Goal: Complete application form

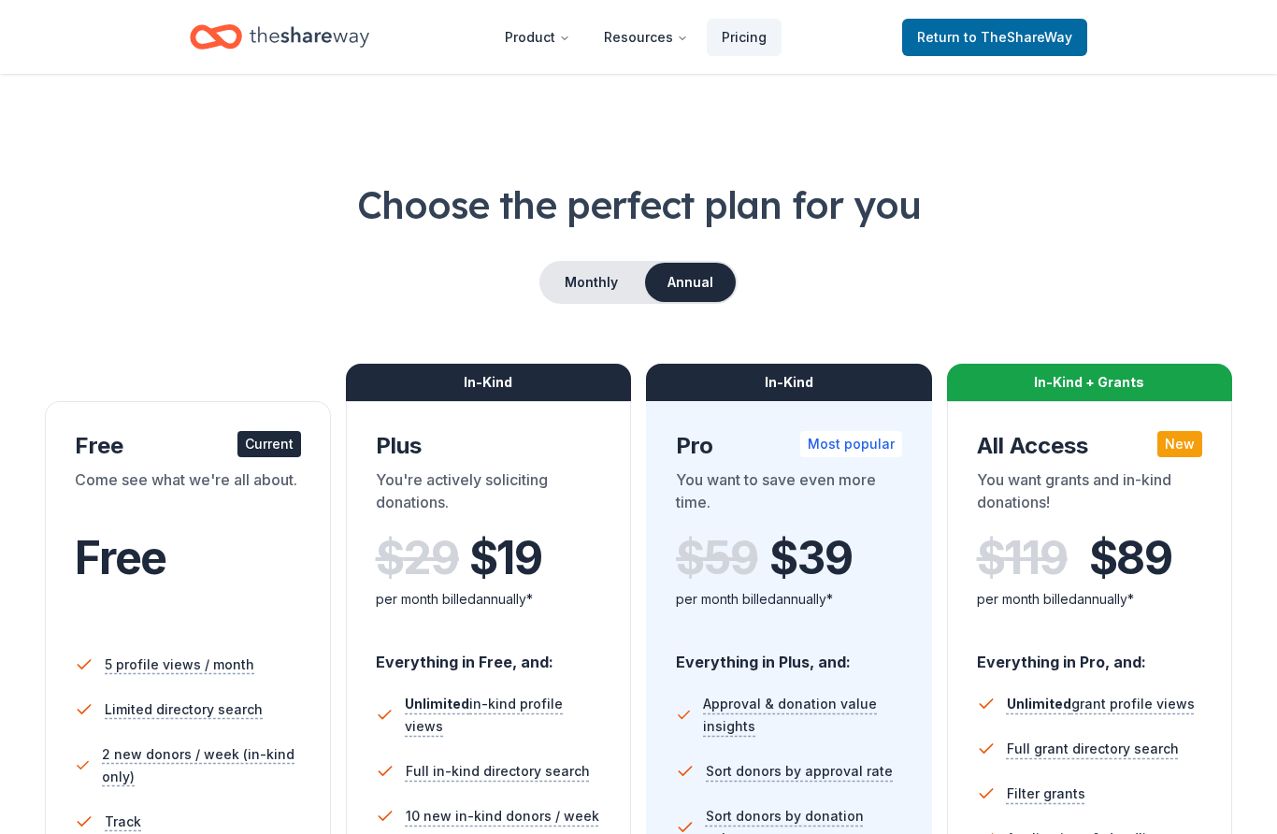
click at [1017, 45] on span "to TheShareWay" at bounding box center [1018, 37] width 108 height 16
click at [992, 54] on link "Return to TheShareWay" at bounding box center [994, 37] width 185 height 37
click at [1002, 40] on span "to TheShareWay" at bounding box center [1018, 37] width 108 height 16
click at [982, 36] on span "to TheShareWay" at bounding box center [1018, 37] width 108 height 16
click at [1029, 41] on span "to TheShareWay" at bounding box center [1018, 37] width 108 height 16
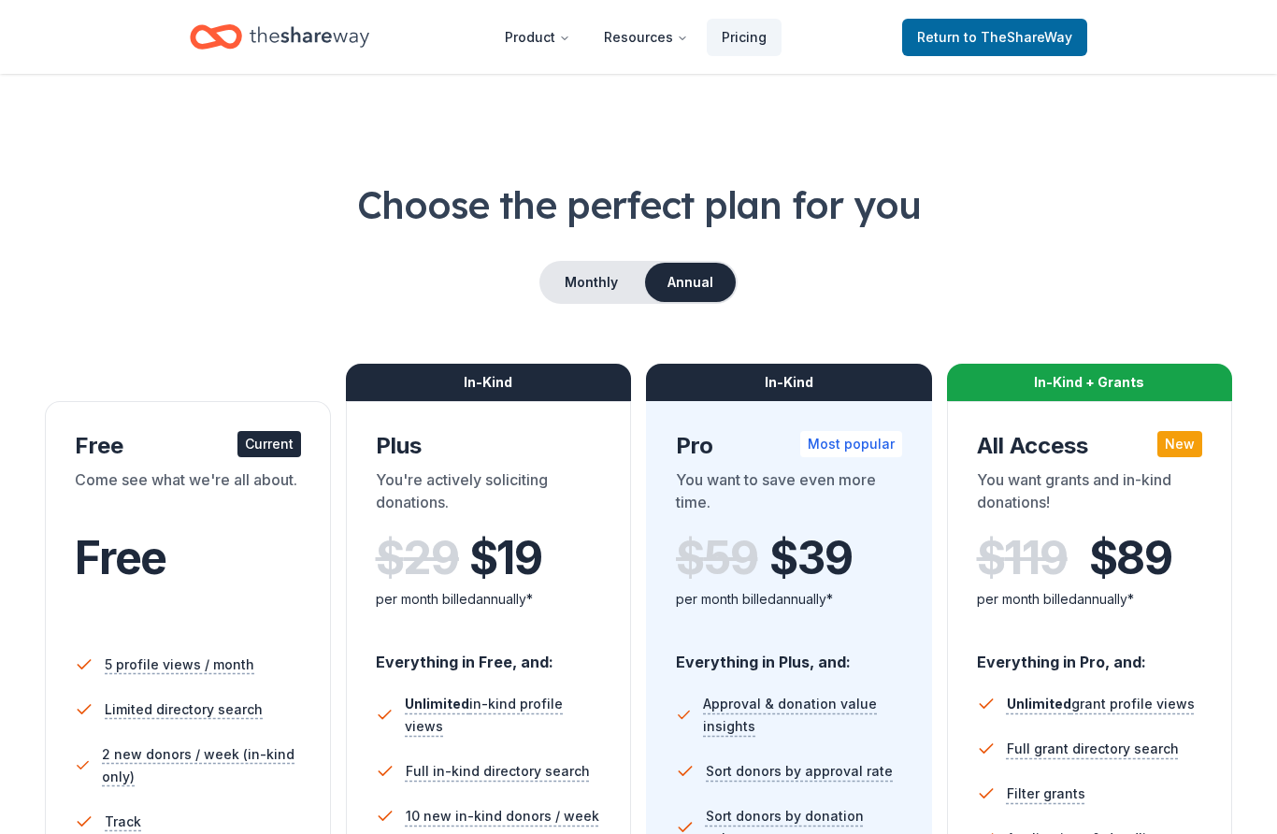
click at [996, 52] on link "Return to TheShareWay" at bounding box center [994, 37] width 185 height 37
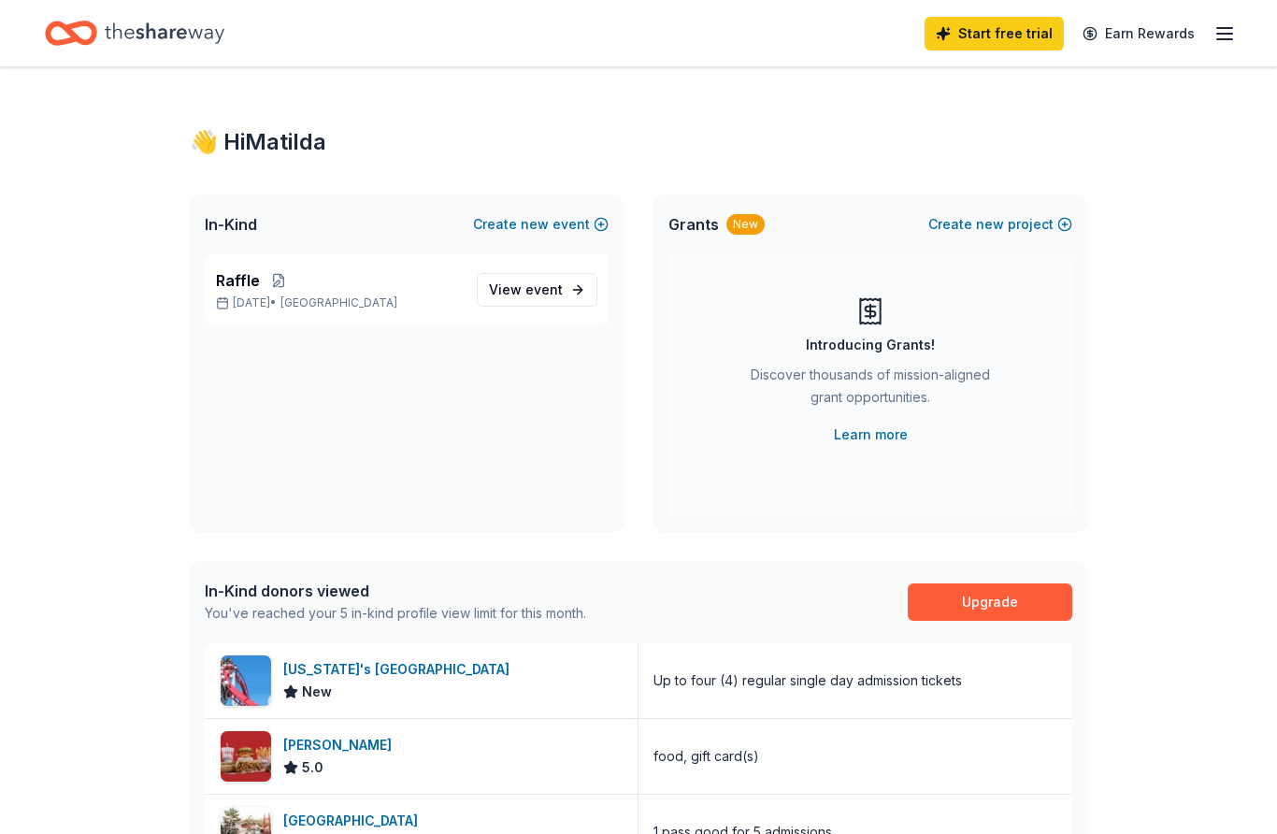
click at [1033, 47] on link "Start free trial" at bounding box center [993, 34] width 139 height 34
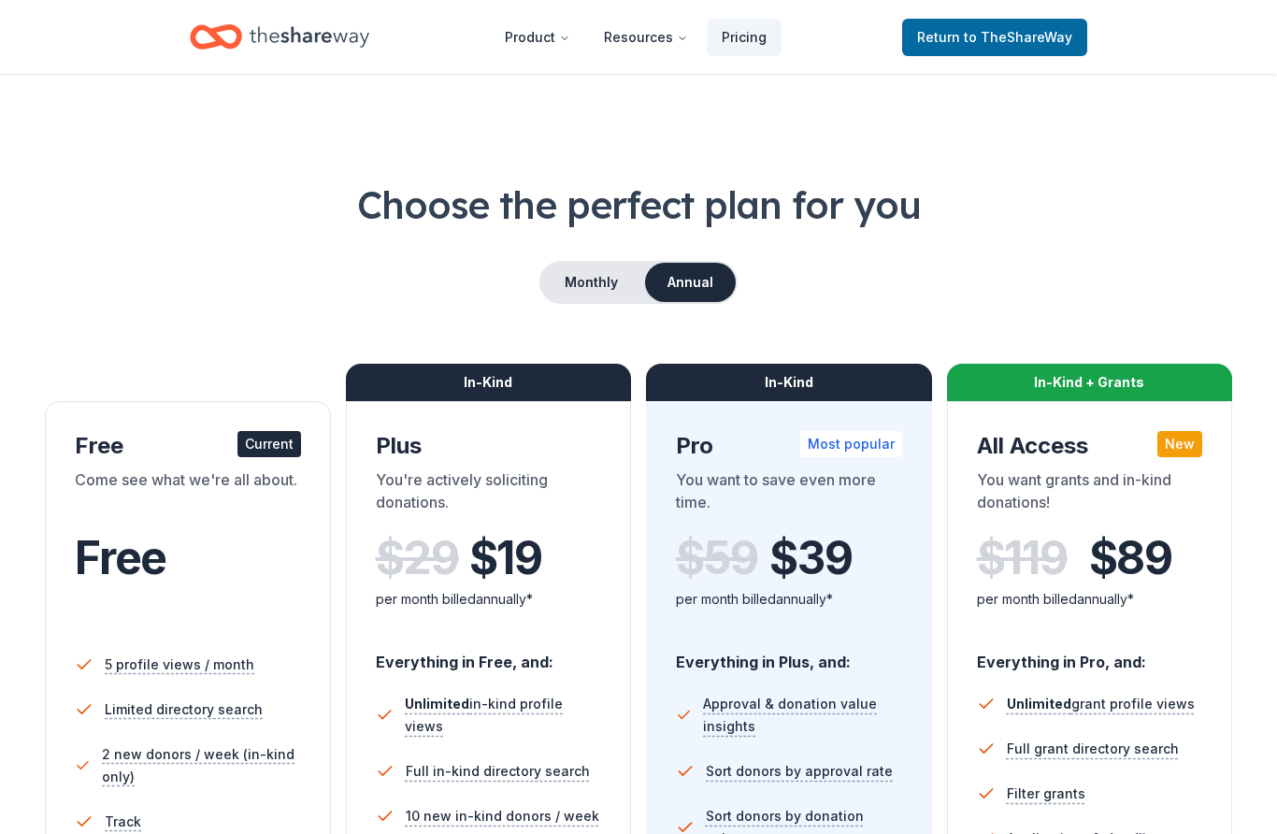
click at [1034, 50] on link "Return to TheShareWay" at bounding box center [994, 37] width 185 height 37
click at [1023, 38] on span "to TheShareWay" at bounding box center [1018, 37] width 108 height 16
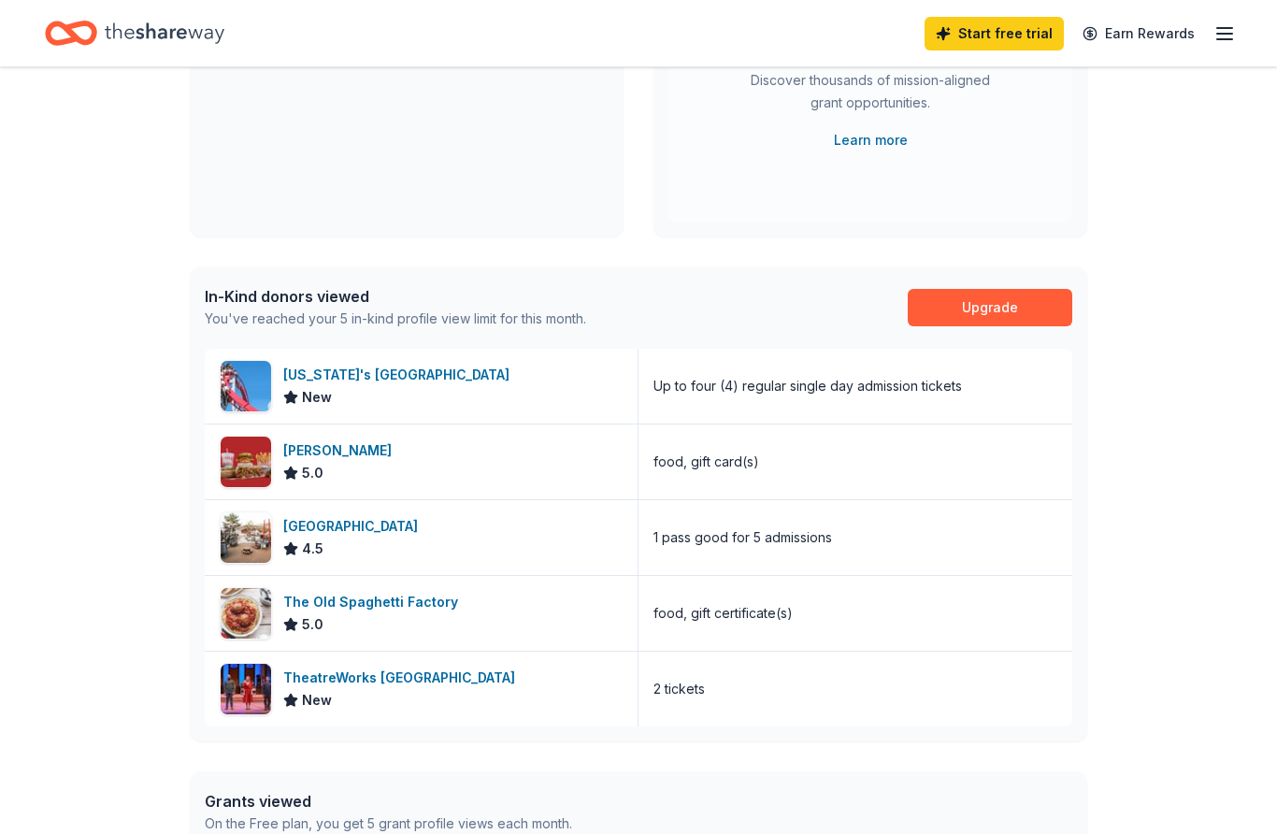
scroll to position [295, 0]
click at [1158, 613] on div "👋 Hi [PERSON_NAME] In-Kind Create new event Raffle [DATE] • SF Bay Area View ev…" at bounding box center [638, 428] width 1277 height 1312
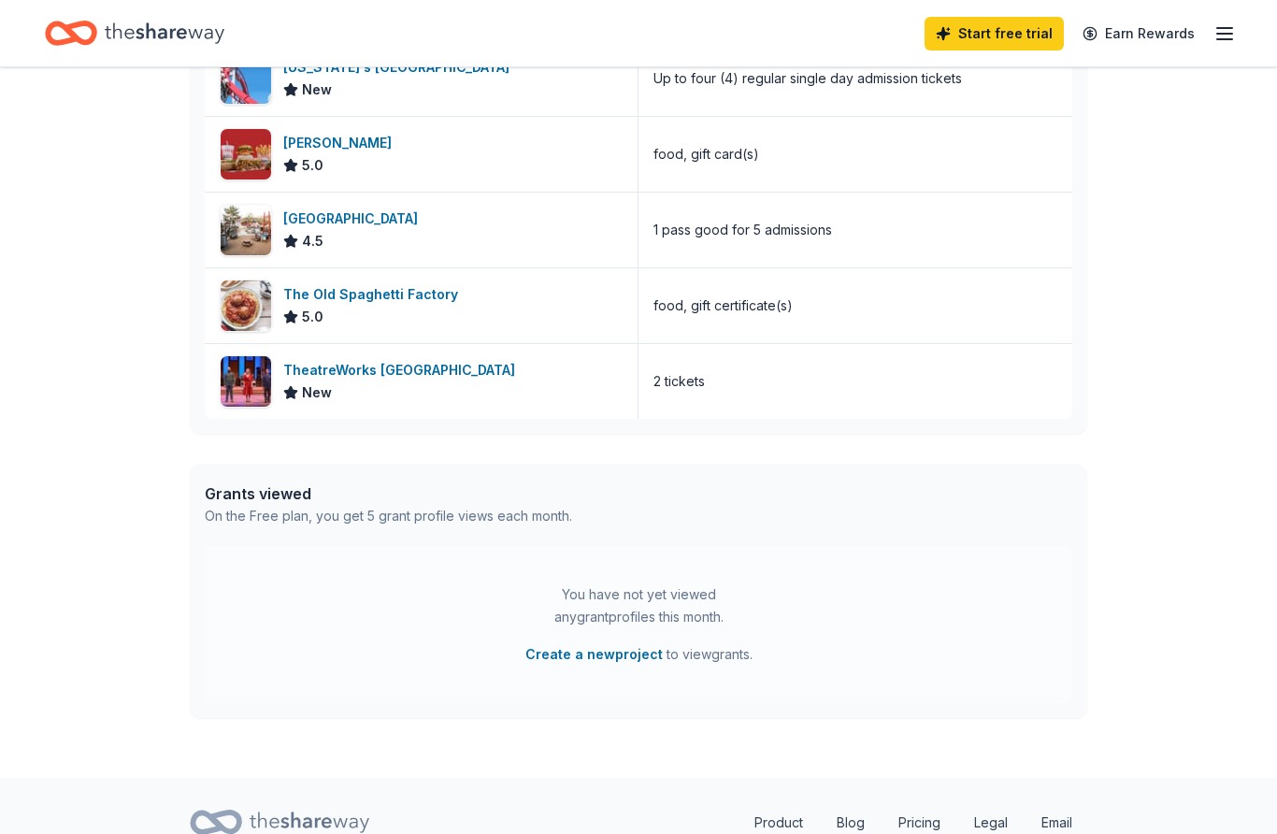
scroll to position [608, 0]
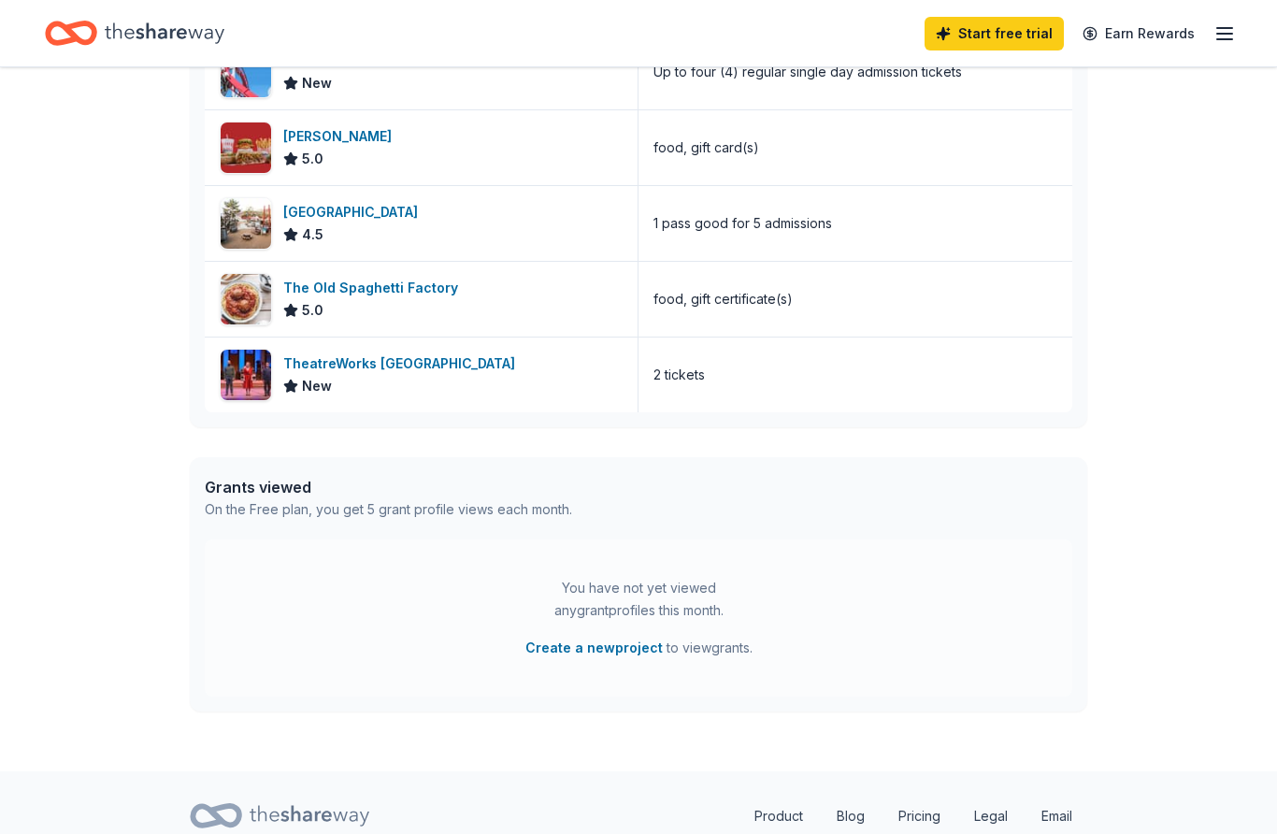
click at [260, 303] on img at bounding box center [246, 299] width 50 height 50
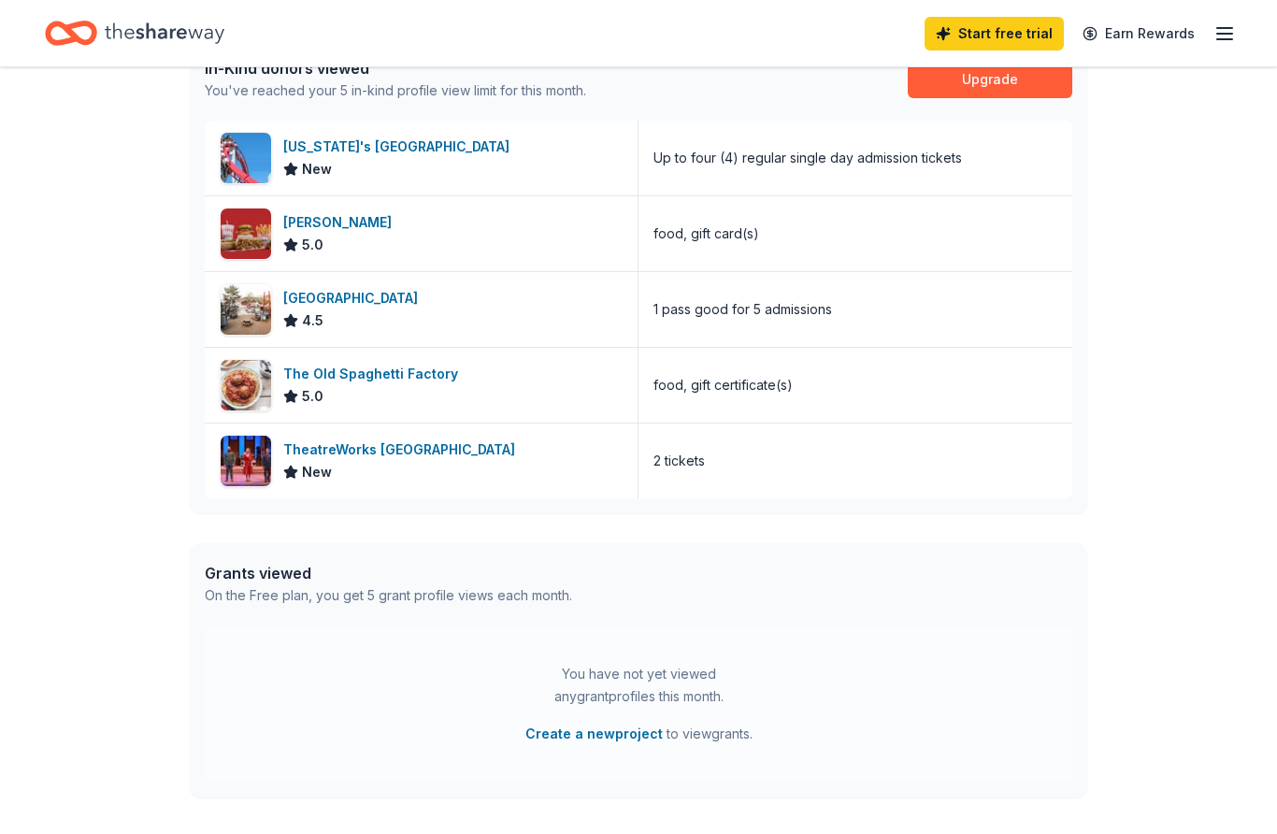
scroll to position [522, 0]
click at [246, 181] on img at bounding box center [246, 158] width 50 height 50
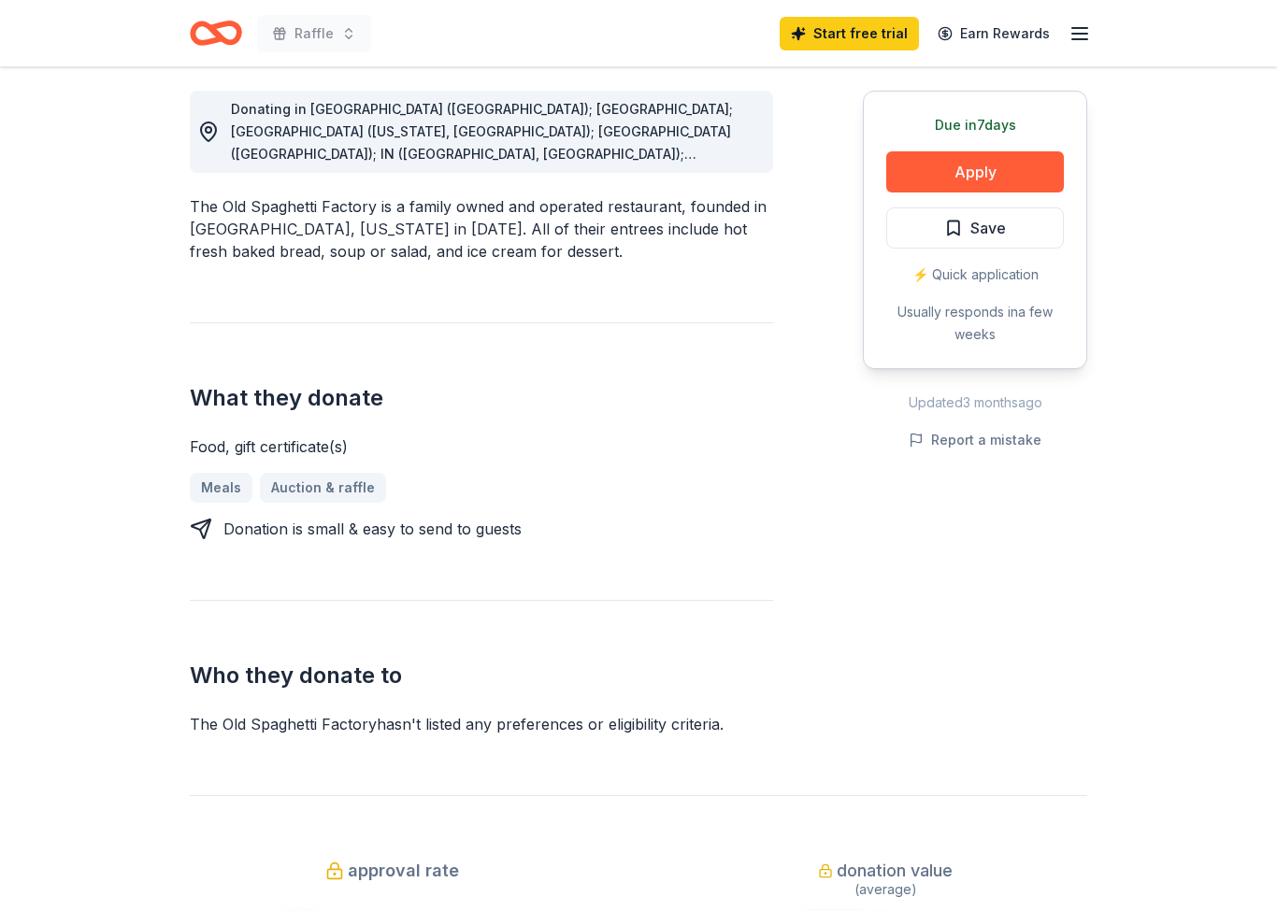
scroll to position [521, 0]
click at [993, 186] on button "Apply" at bounding box center [975, 173] width 178 height 41
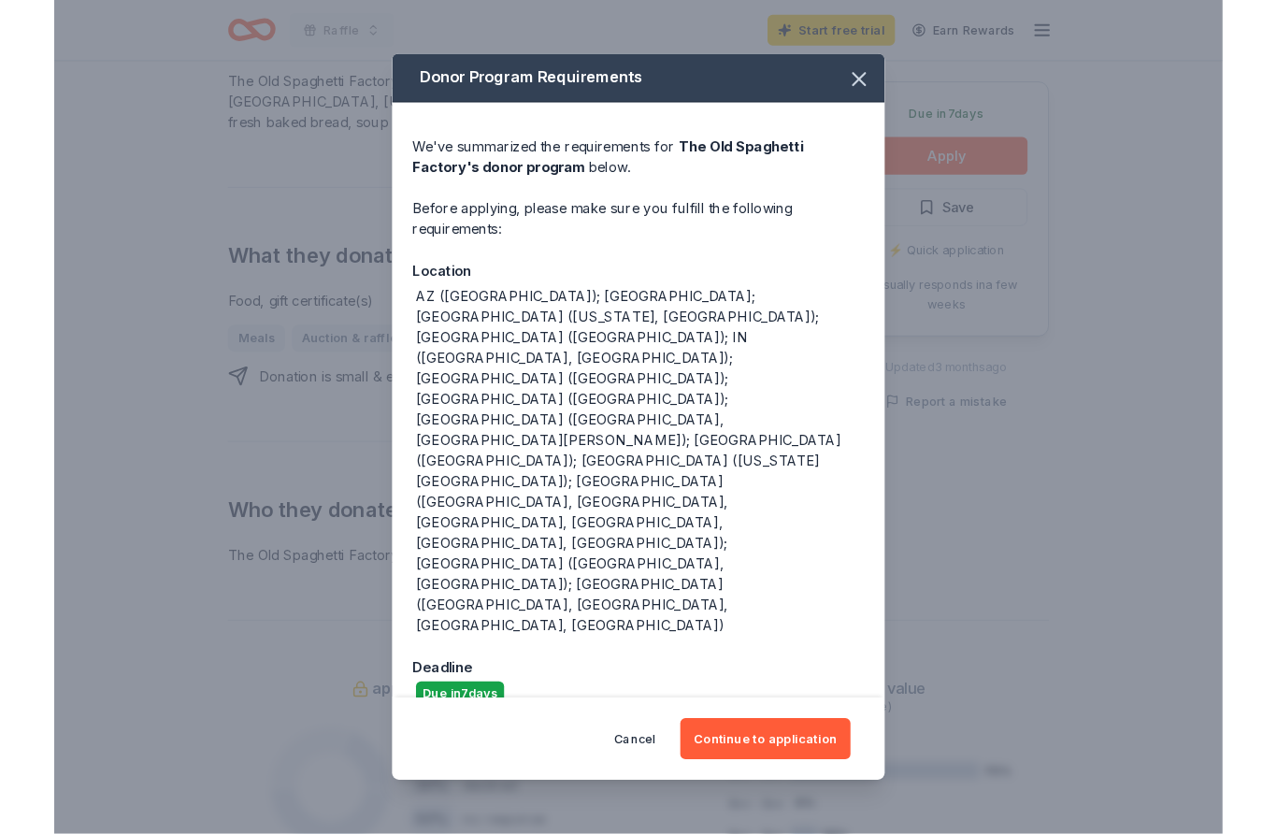
scroll to position [667, 0]
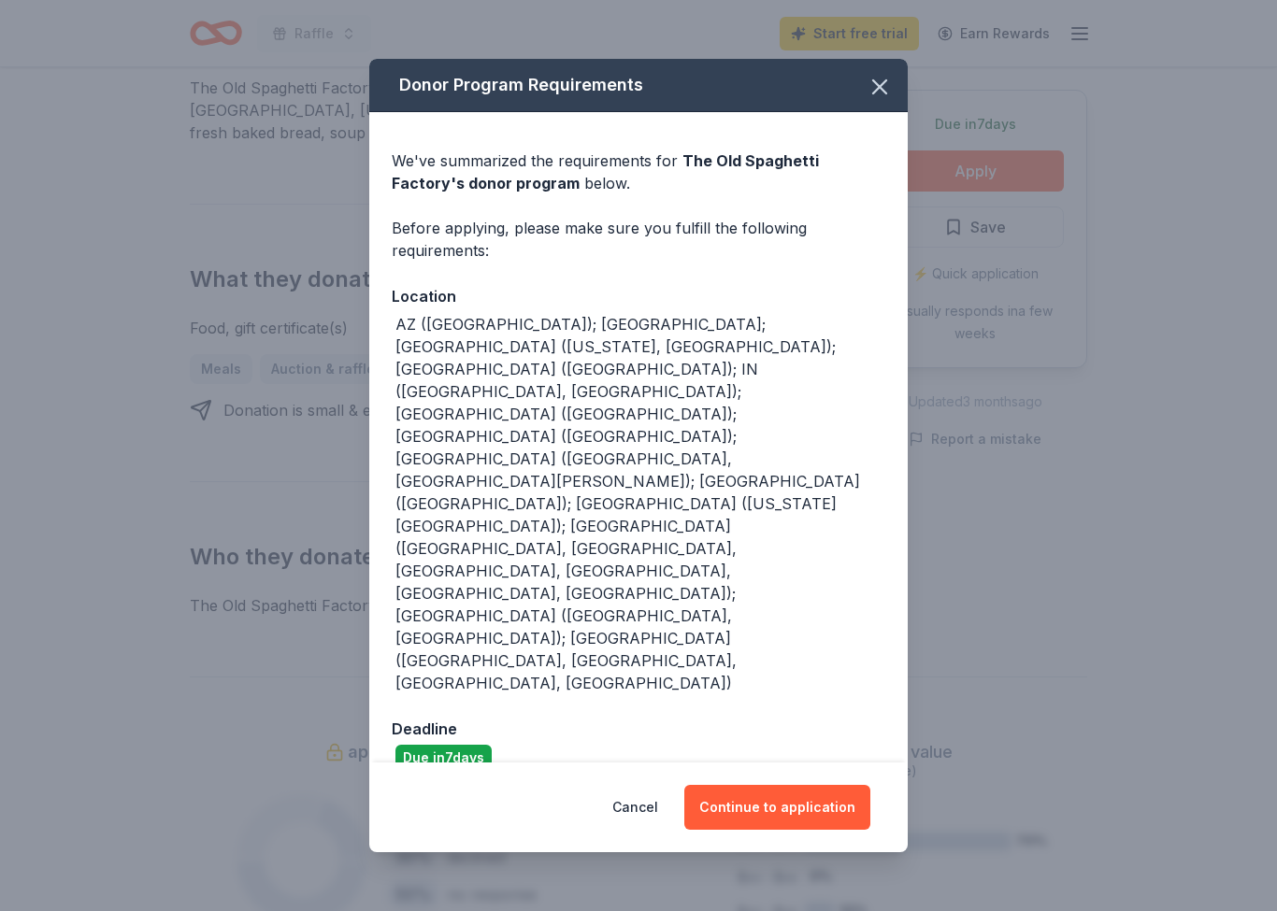
click at [790, 785] on button "Continue to application" at bounding box center [777, 807] width 186 height 45
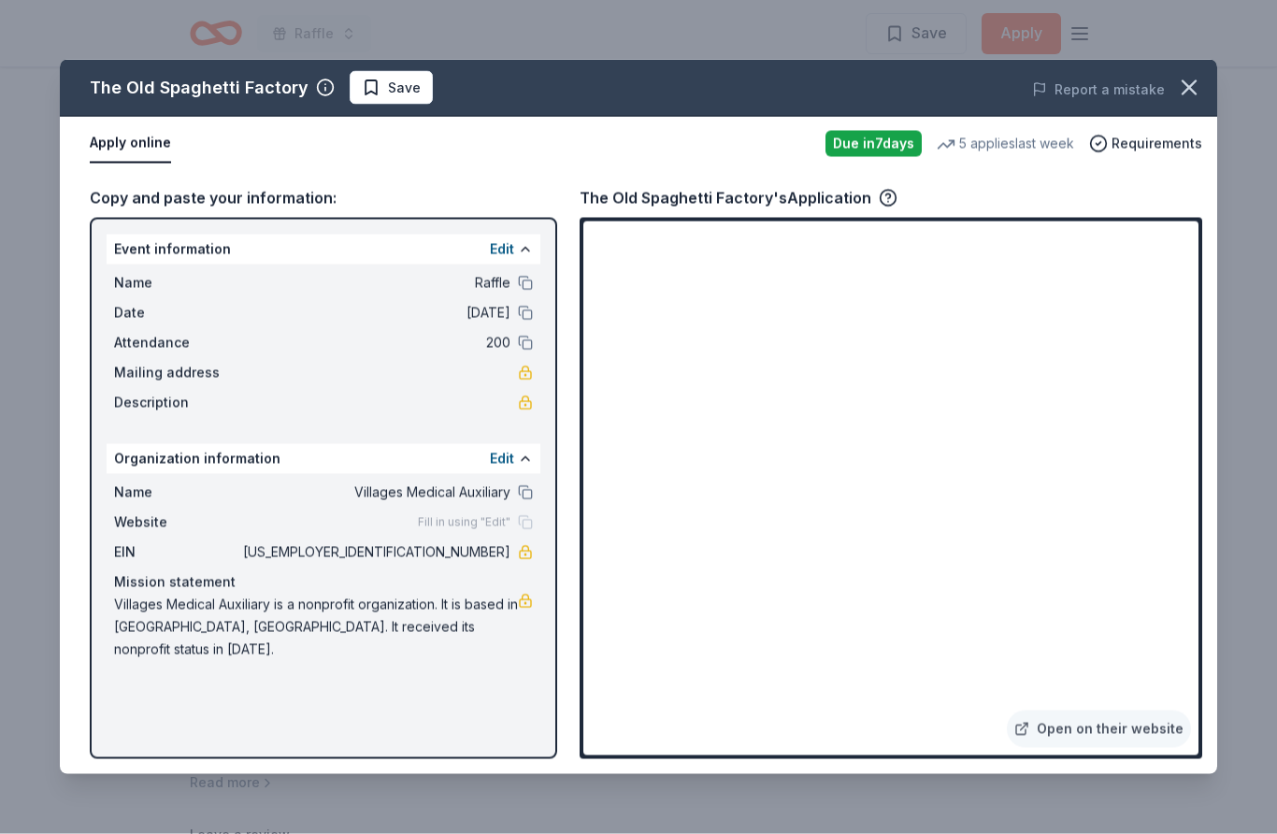
scroll to position [1516, 0]
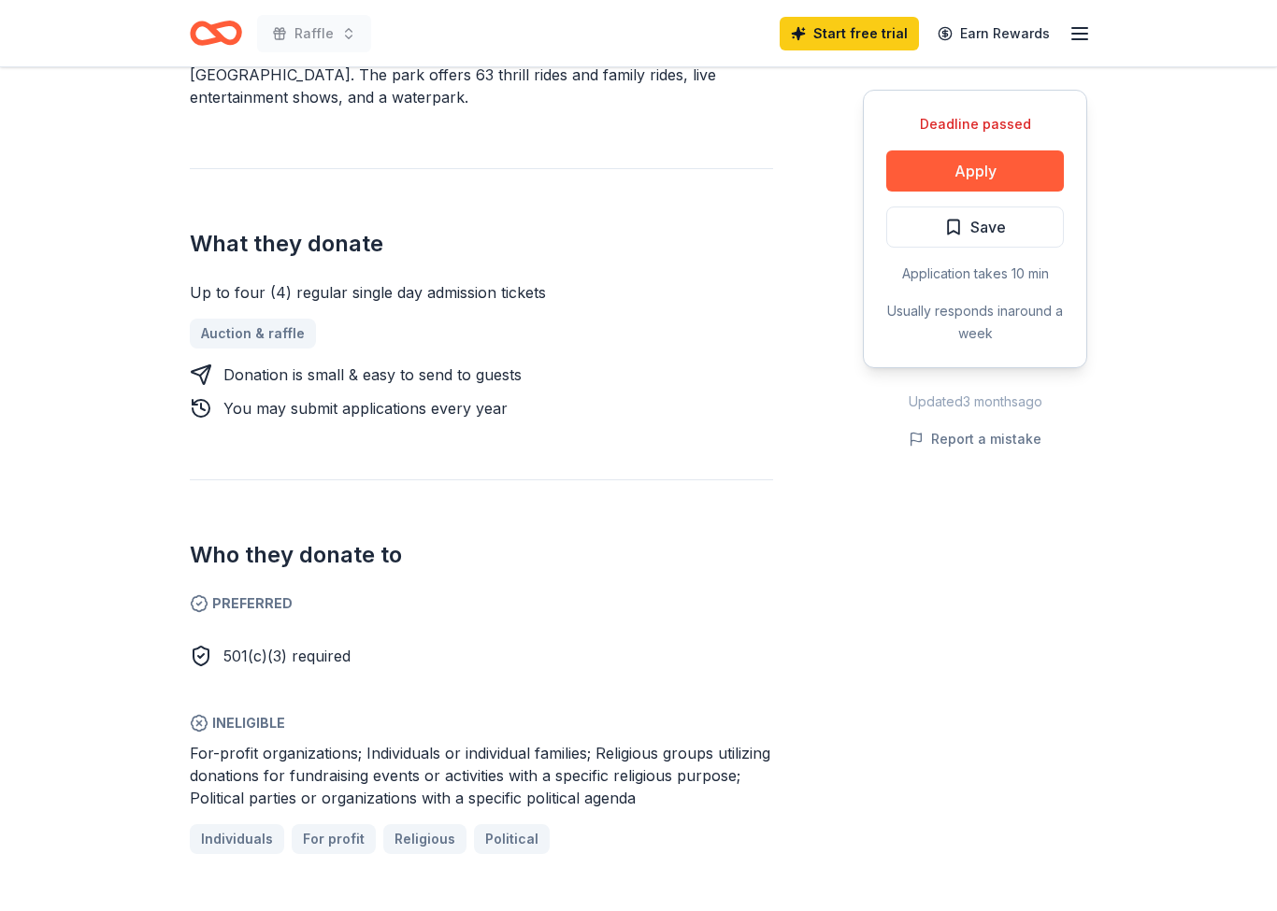
scroll to position [633, 0]
click at [1009, 187] on button "Apply" at bounding box center [975, 170] width 178 height 41
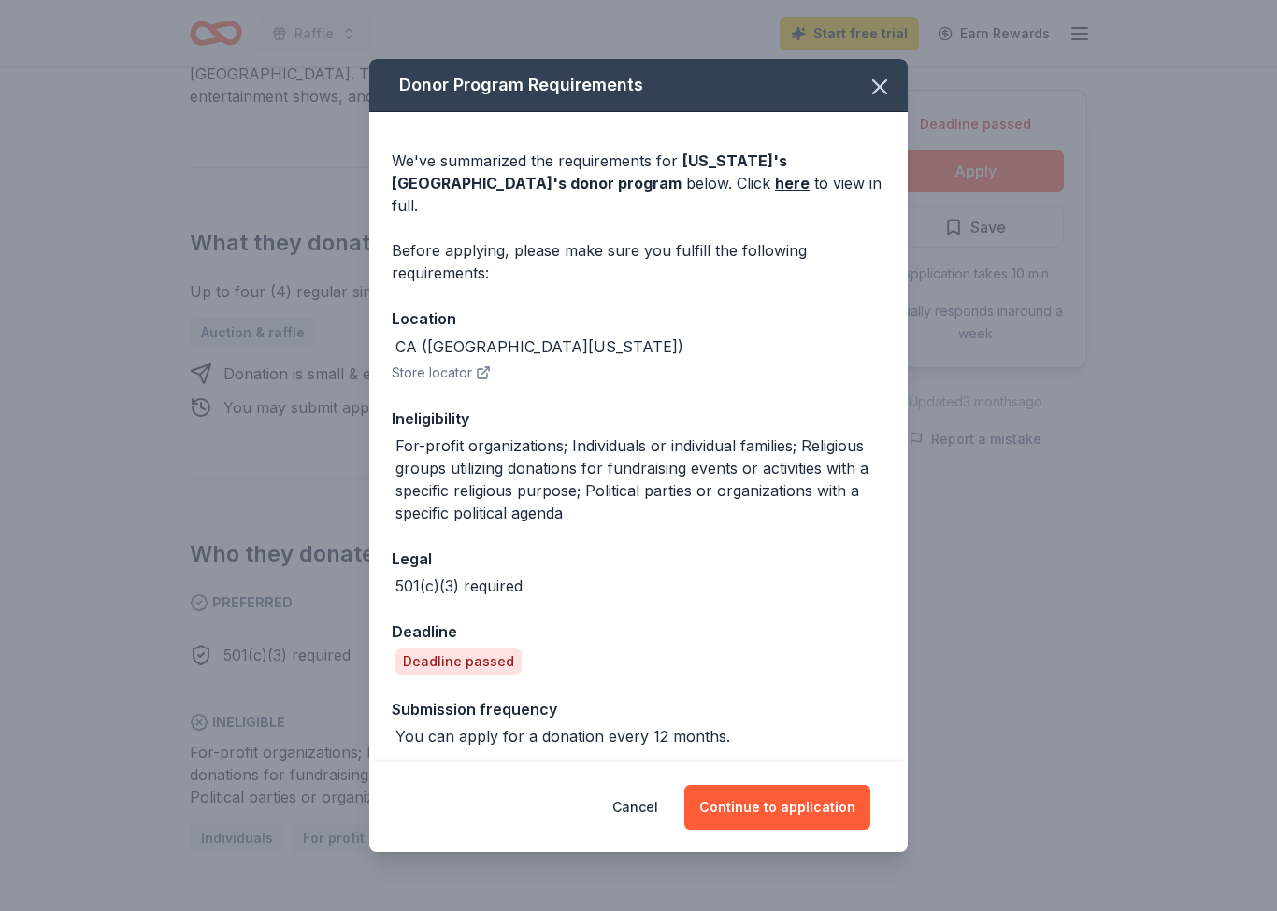
click at [775, 194] on link "here" at bounding box center [792, 183] width 35 height 22
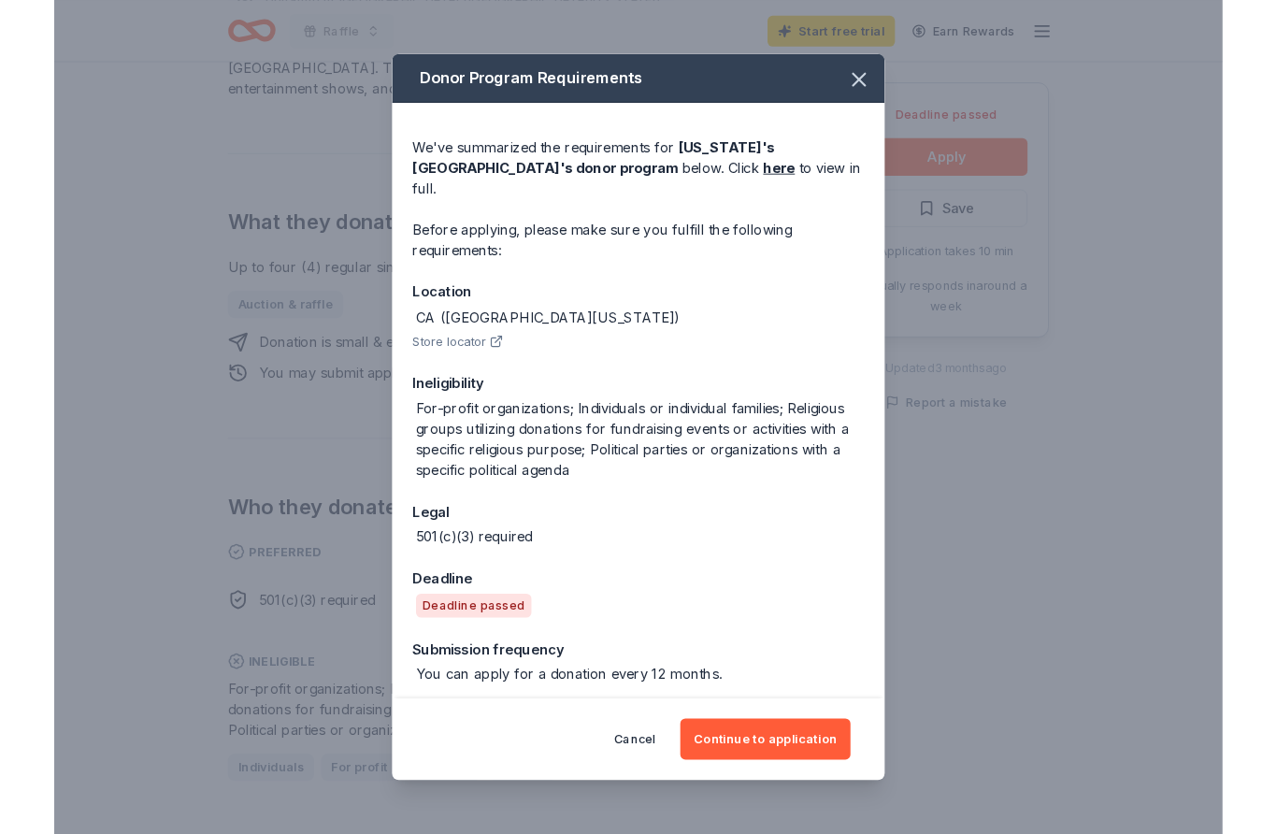
scroll to position [712, 0]
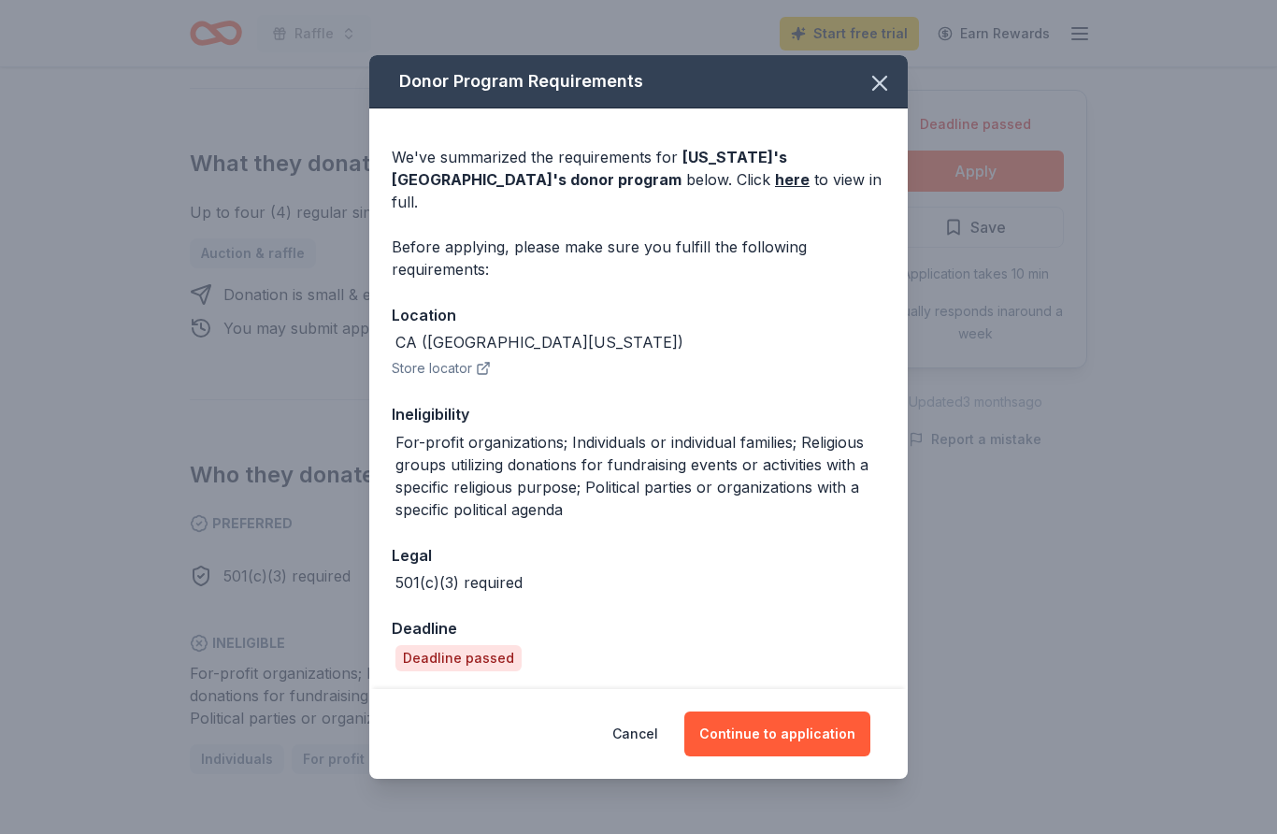
click at [807, 741] on button "Continue to application" at bounding box center [777, 733] width 186 height 45
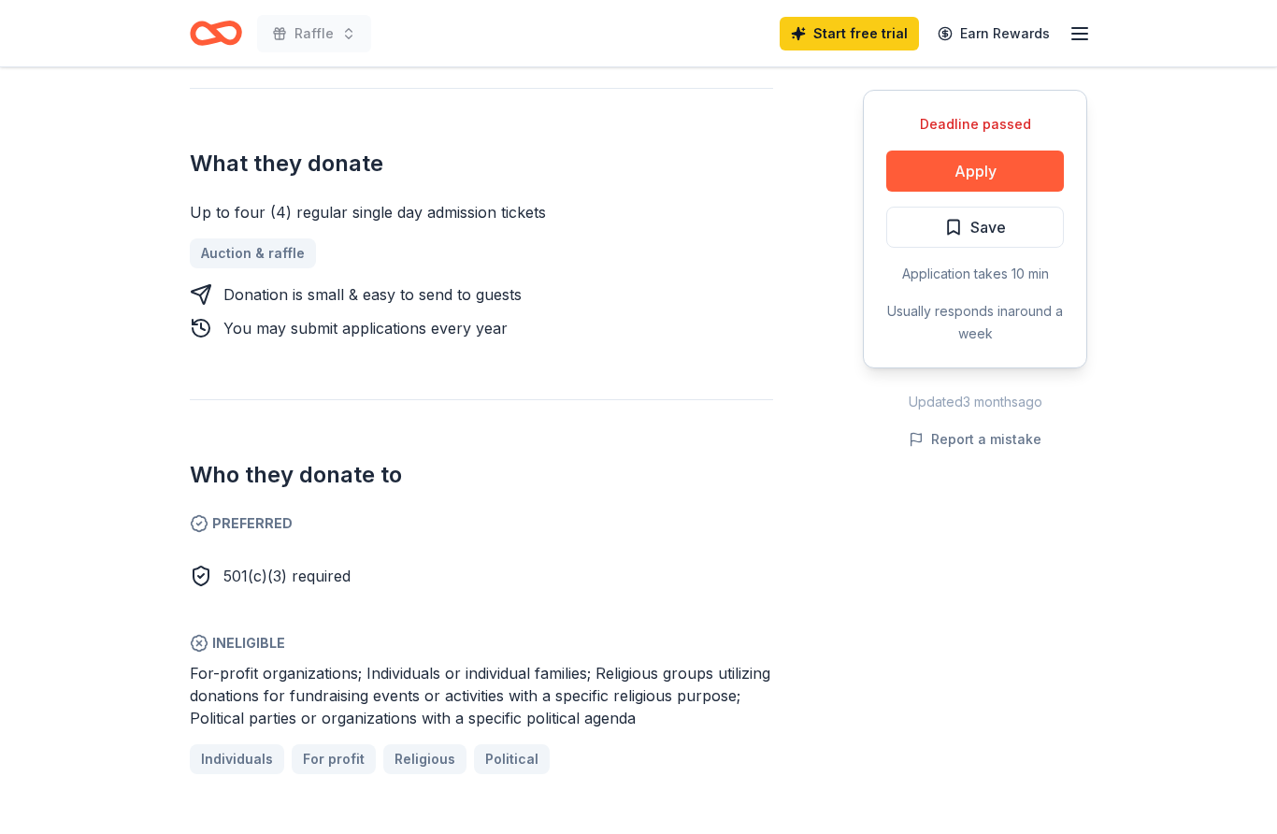
click at [1006, 174] on button "Apply" at bounding box center [975, 170] width 178 height 41
click at [0, 173] on div "Deadline passed Share California's Great America New approval rate donation val…" at bounding box center [638, 703] width 1277 height 2696
click at [1005, 173] on button "Apply" at bounding box center [975, 170] width 178 height 41
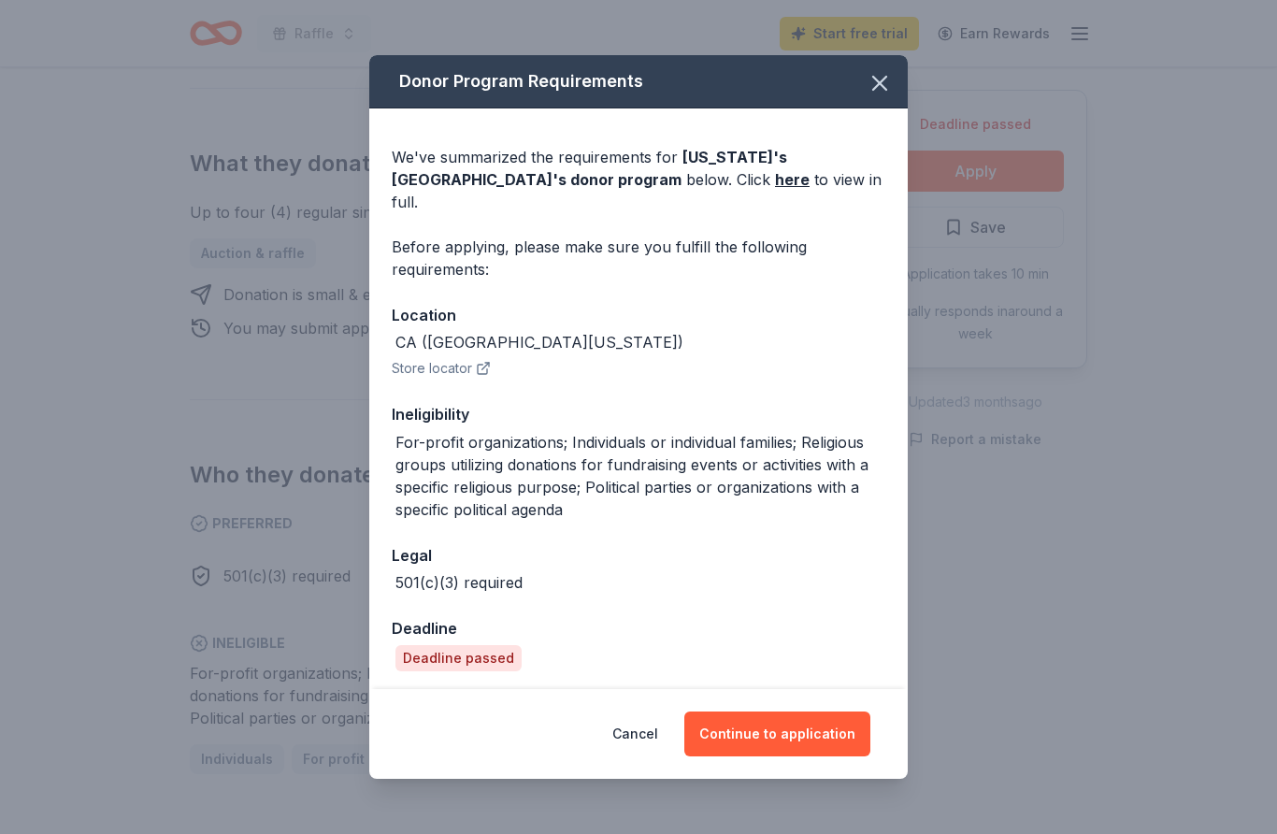
click at [789, 741] on button "Continue to application" at bounding box center [777, 733] width 186 height 45
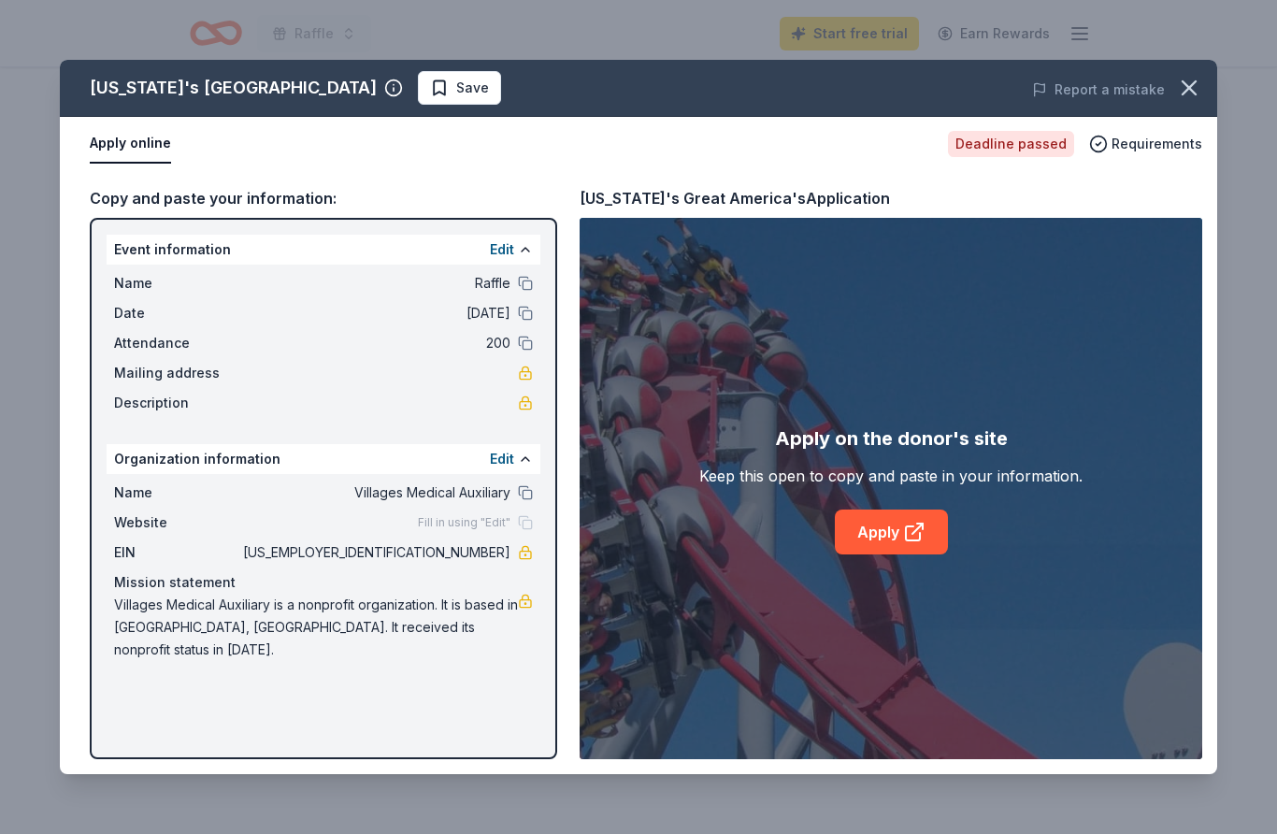
click at [899, 553] on link "Apply" at bounding box center [891, 531] width 113 height 45
